Goal: Task Accomplishment & Management: Manage account settings

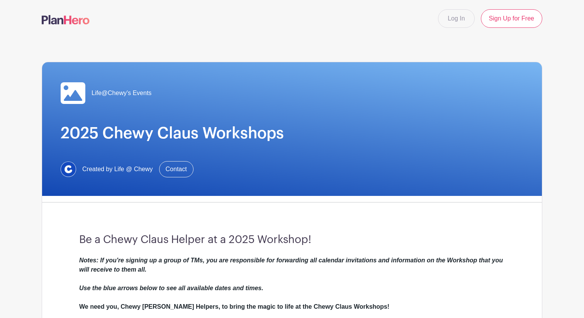
scroll to position [434, 0]
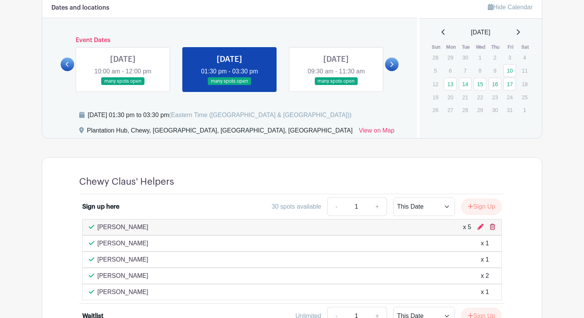
click at [493, 224] on icon at bounding box center [492, 227] width 5 height 6
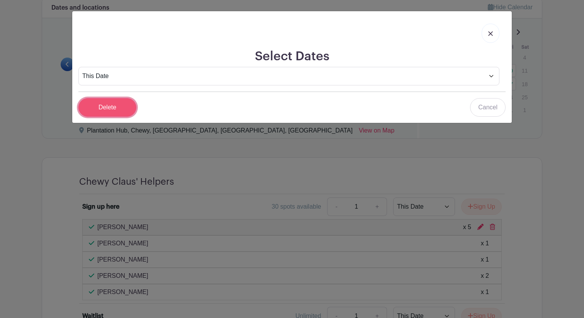
click at [123, 104] on input "Delete" at bounding box center [107, 107] width 58 height 19
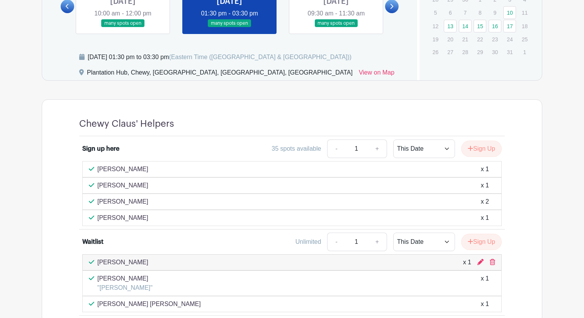
scroll to position [493, 0]
click at [491, 261] on icon at bounding box center [492, 261] width 5 height 6
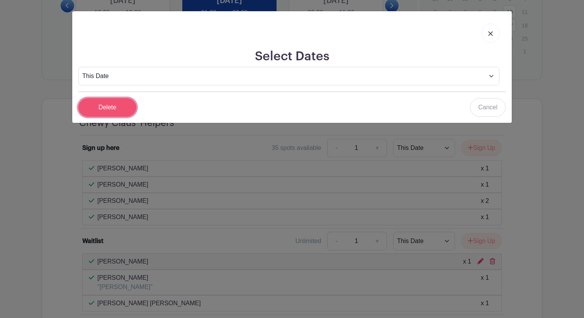
click at [122, 108] on input "Delete" at bounding box center [107, 107] width 58 height 19
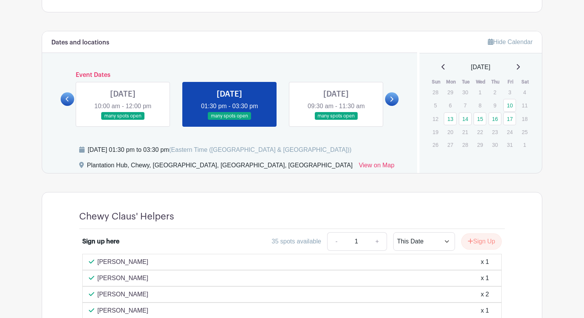
scroll to position [400, 0]
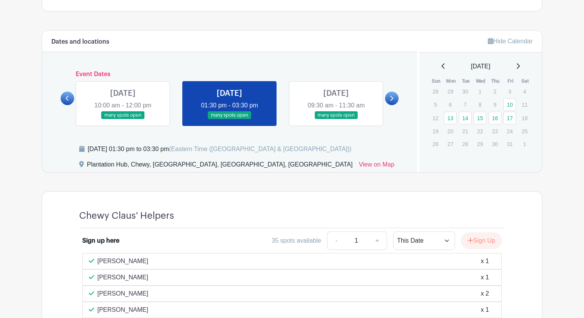
click at [392, 92] on link at bounding box center [392, 99] width 14 height 14
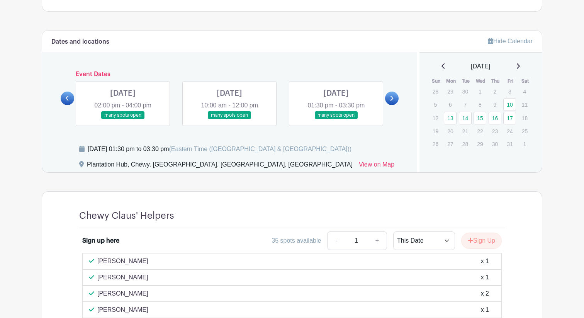
click at [123, 119] on link at bounding box center [123, 119] width 0 height 0
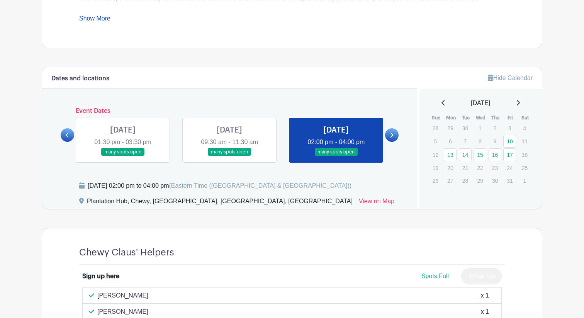
scroll to position [239, 0]
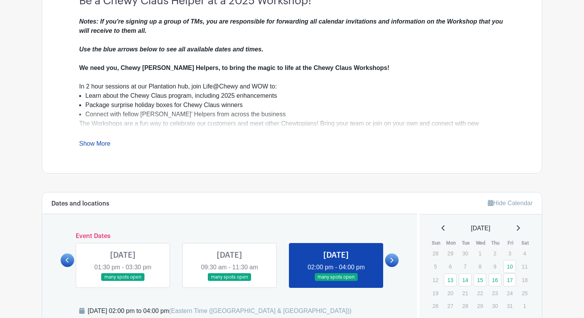
click at [395, 265] on link at bounding box center [392, 260] width 14 height 14
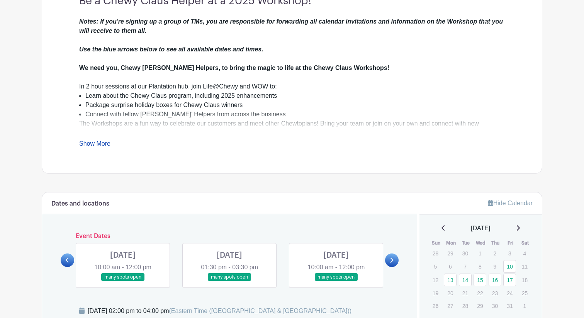
click at [229, 281] on link at bounding box center [229, 281] width 0 height 0
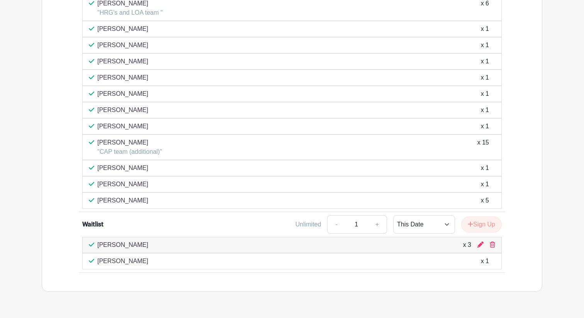
scroll to position [712, 0]
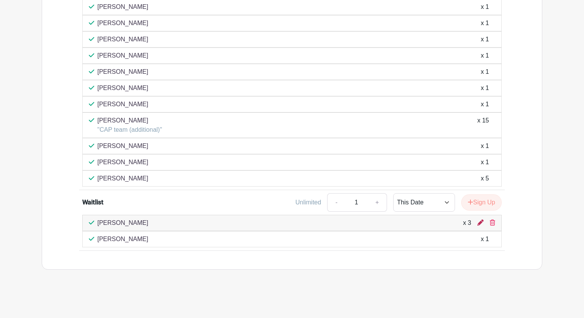
click at [481, 223] on icon at bounding box center [480, 222] width 6 height 6
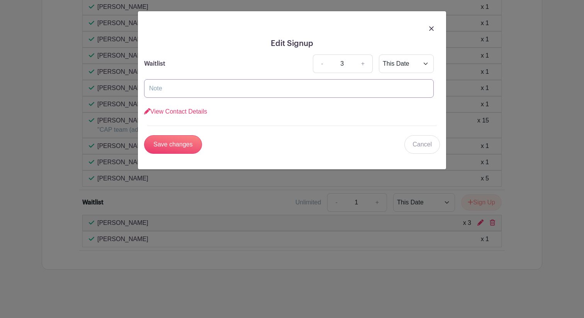
click at [268, 90] on input "text" at bounding box center [289, 88] width 290 height 19
type input "[PERSON_NAME], [PERSON_NAME], [PERSON_NAME]"
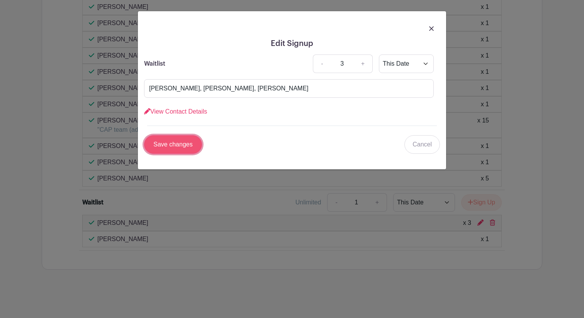
click at [178, 137] on input "Save changes" at bounding box center [173, 144] width 58 height 19
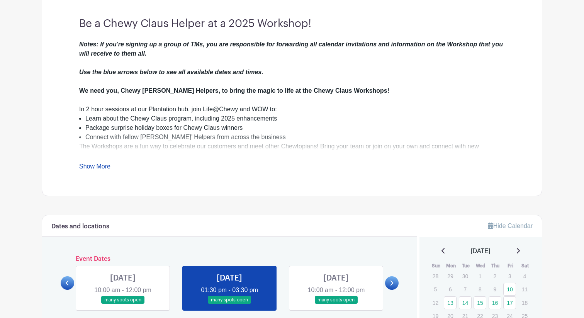
scroll to position [214, 0]
